Goal: Navigation & Orientation: Find specific page/section

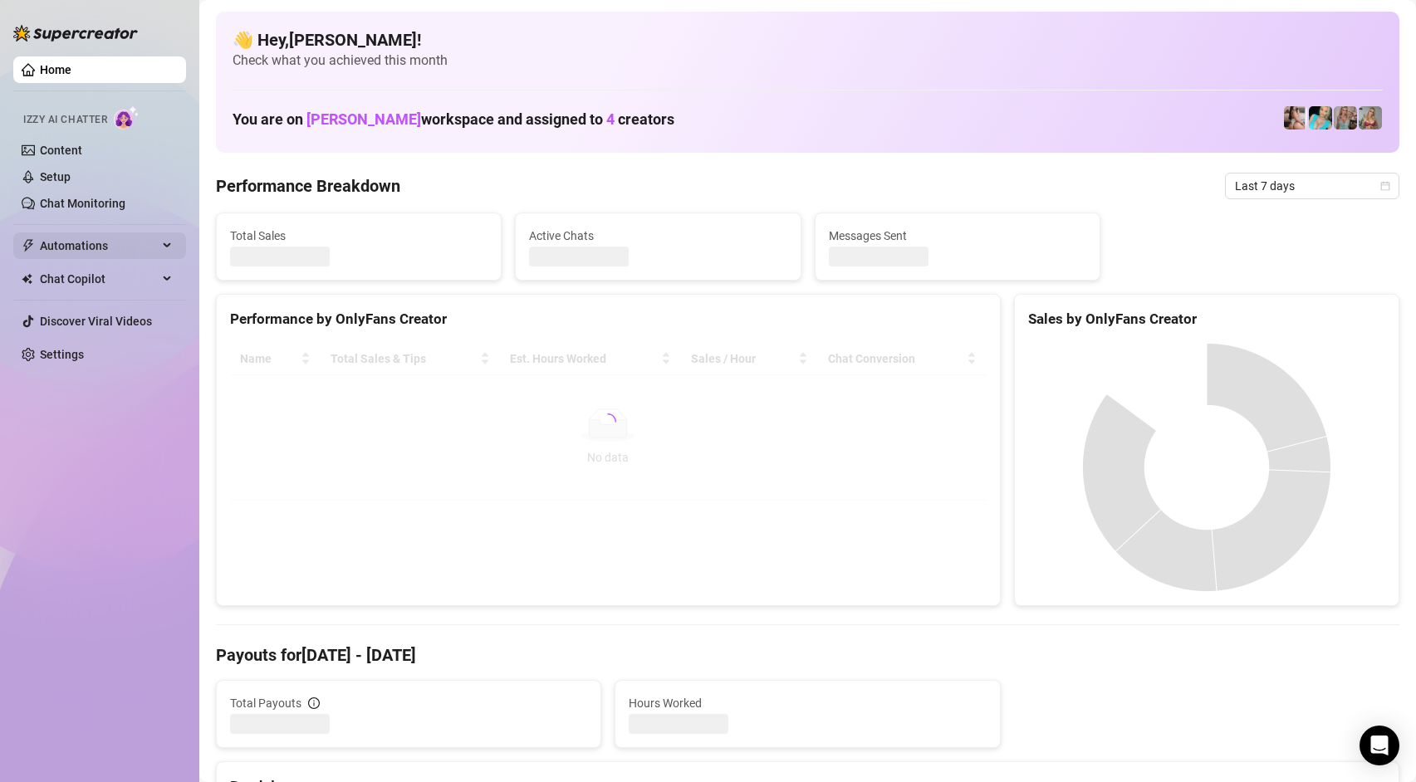
click at [115, 253] on span "Automations" at bounding box center [99, 246] width 118 height 27
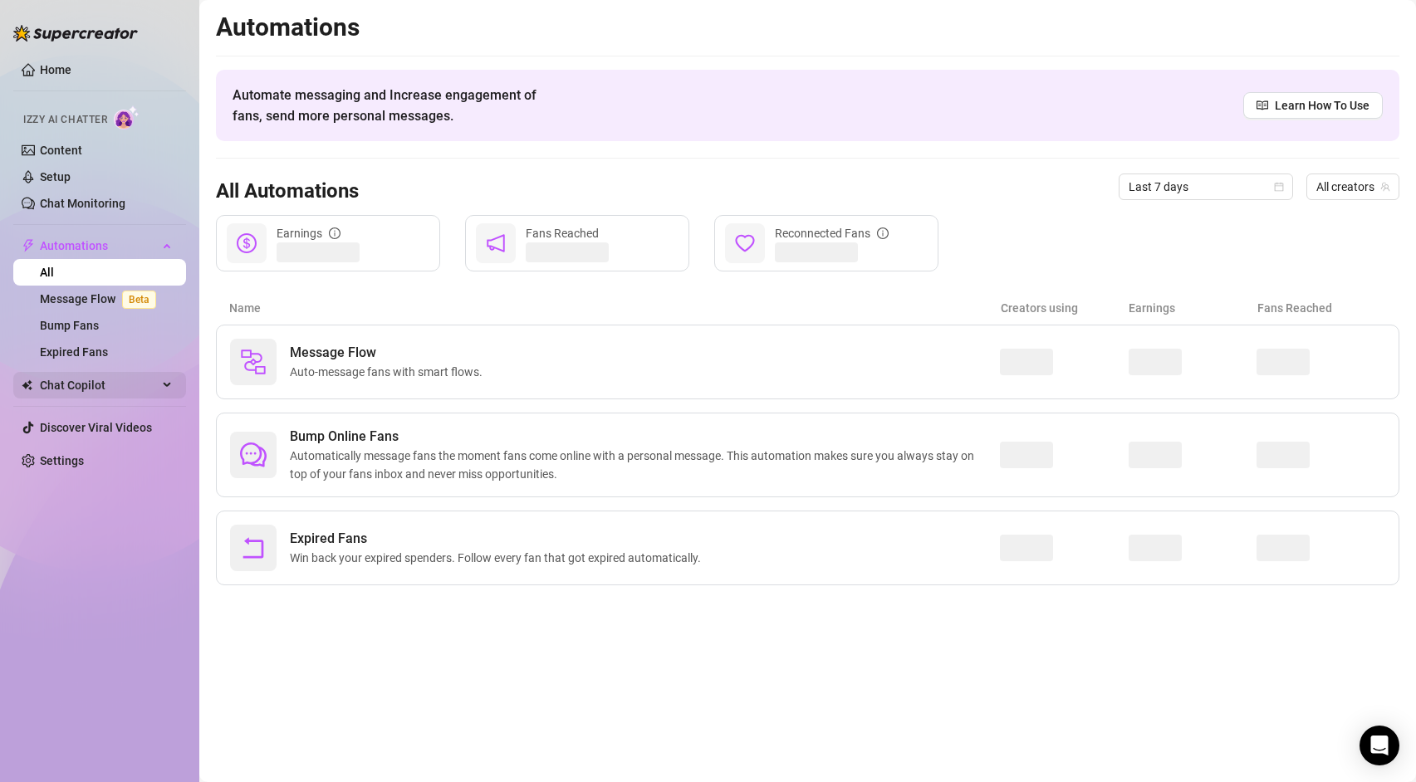
click at [136, 394] on span "Chat Copilot" at bounding box center [99, 385] width 118 height 27
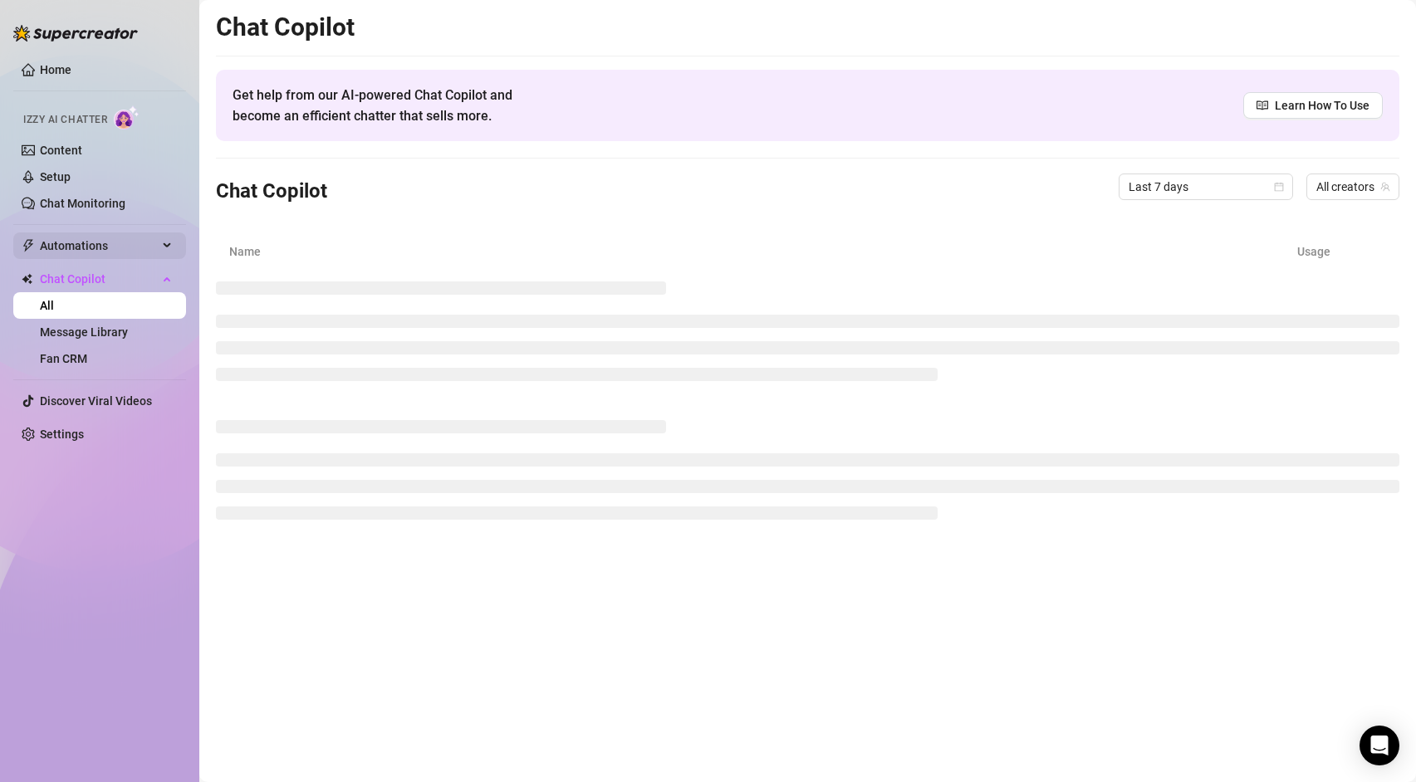
click at [103, 246] on span "Automations" at bounding box center [99, 246] width 118 height 27
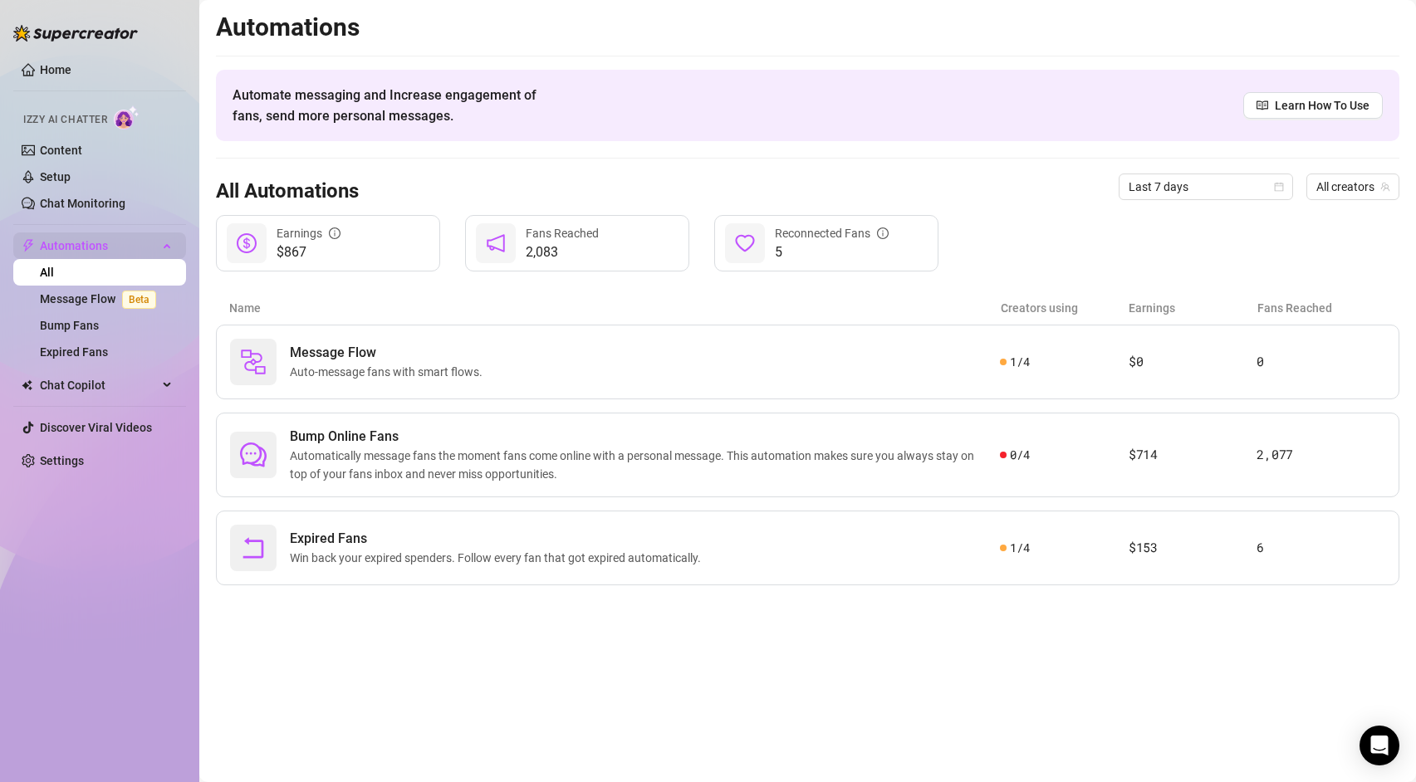
click at [103, 245] on span "Automations" at bounding box center [99, 246] width 118 height 27
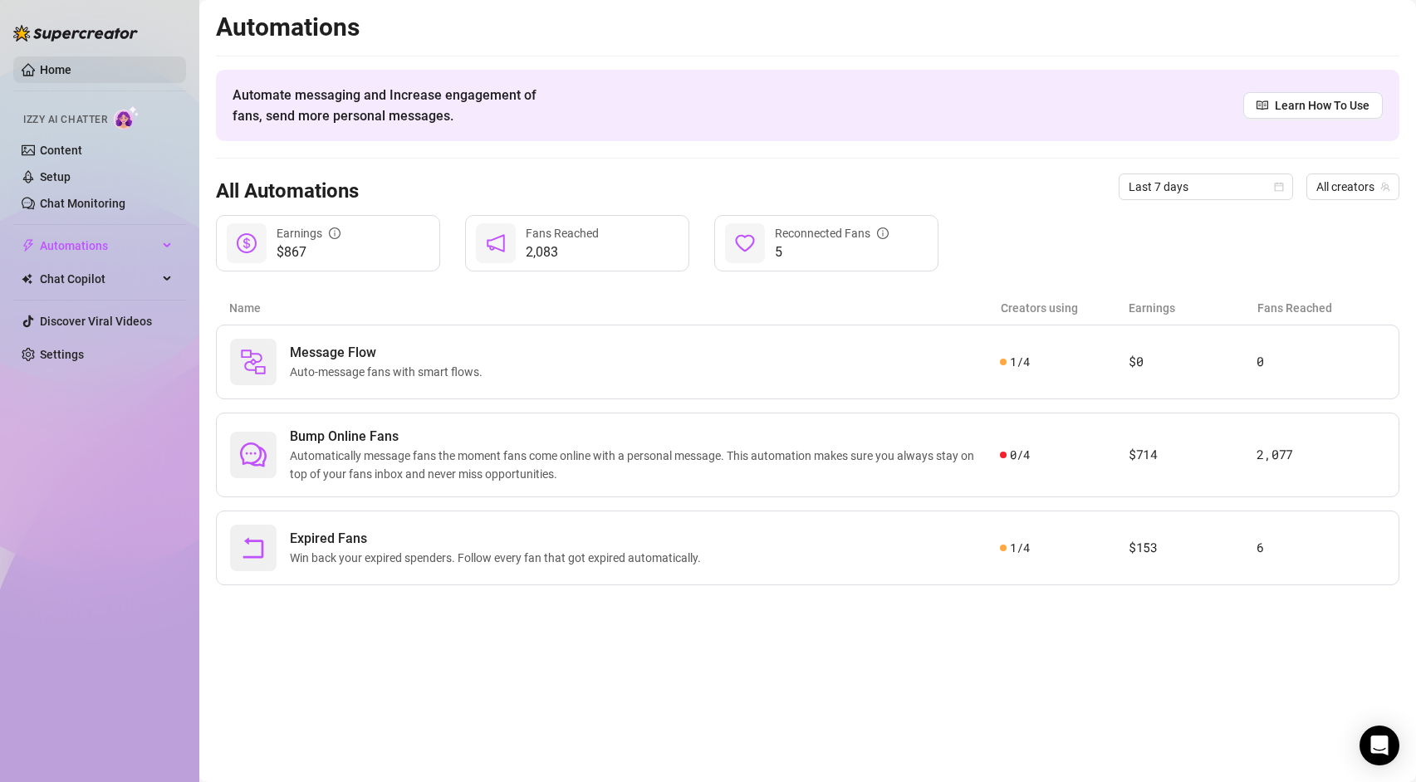
click at [40, 63] on link "Home" at bounding box center [56, 69] width 32 height 13
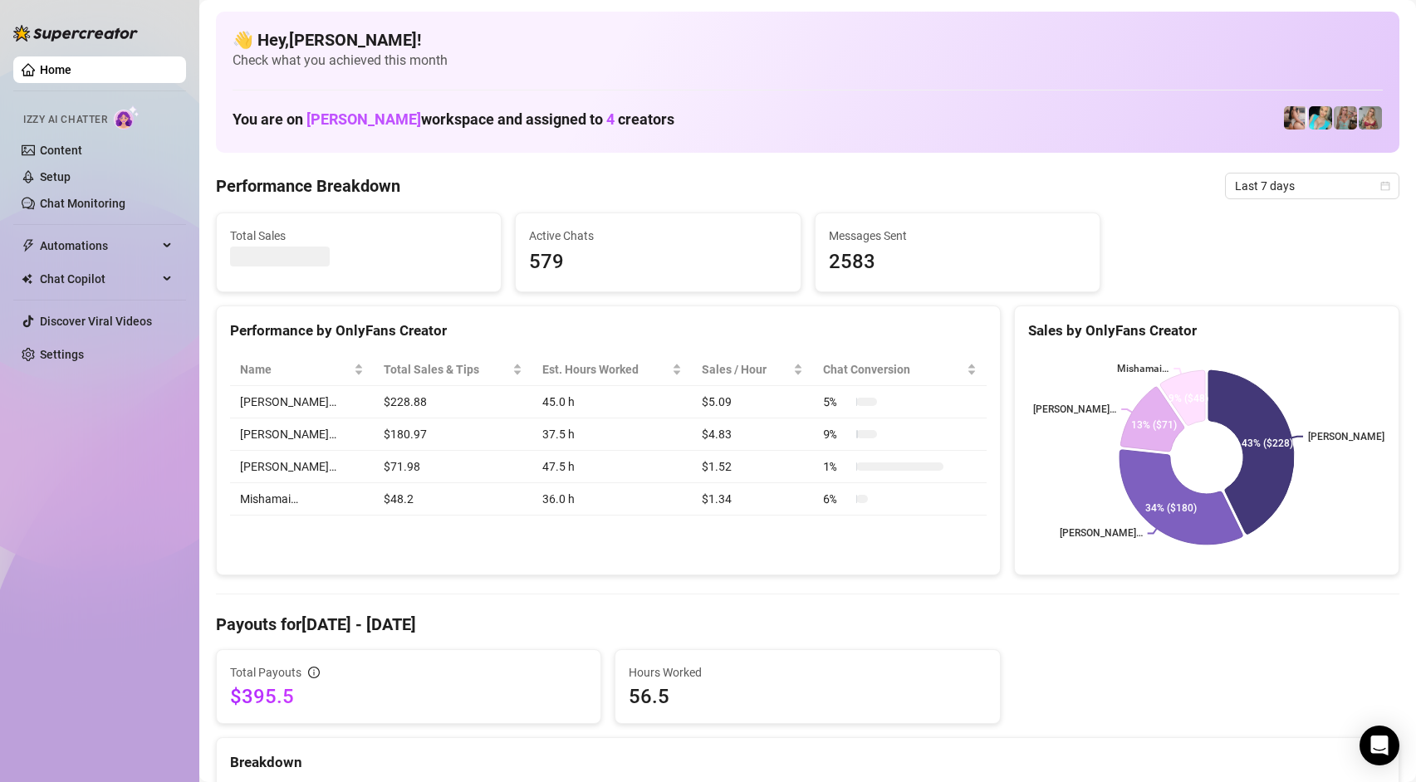
scroll to position [4, 0]
